Goal: Navigation & Orientation: Find specific page/section

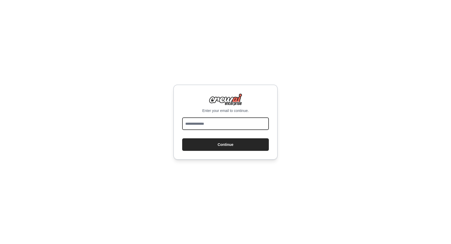
click at [216, 123] on input "email" at bounding box center [225, 123] width 87 height 13
type input "**********"
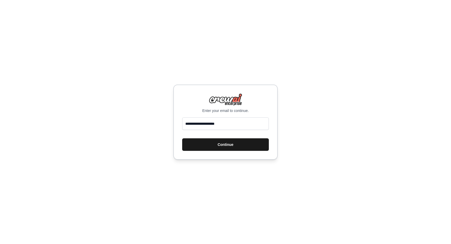
click at [224, 142] on button "Continue" at bounding box center [225, 144] width 87 height 13
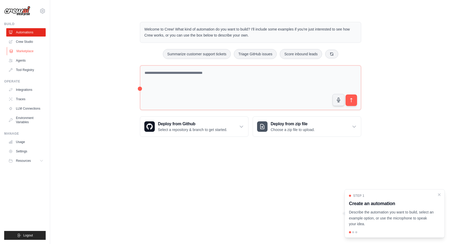
click at [25, 50] on link "Marketplace" at bounding box center [26, 51] width 39 height 8
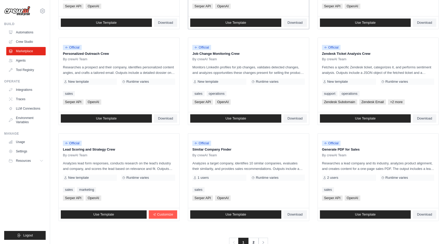
scroll to position [239, 0]
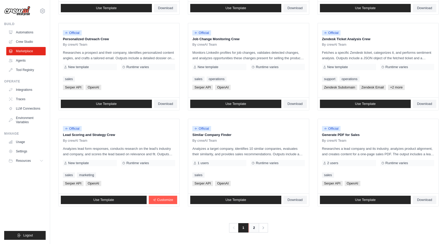
click at [255, 227] on link "2" at bounding box center [254, 227] width 10 height 9
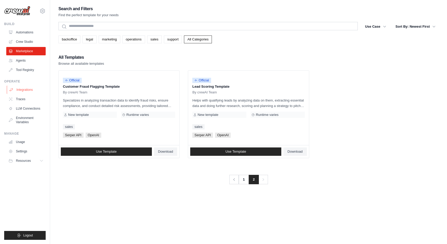
click at [22, 89] on link "Integrations" at bounding box center [26, 90] width 39 height 8
